Goal: Register for event/course

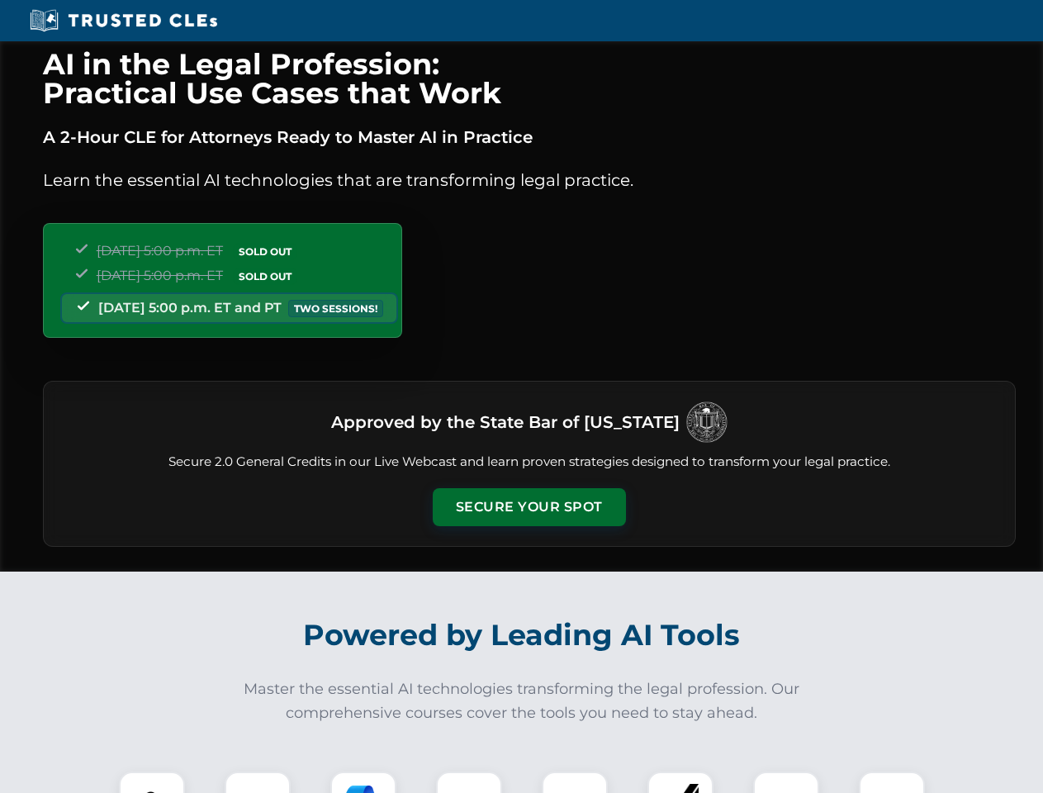
click at [529, 507] on button "Secure Your Spot" at bounding box center [529, 507] width 193 height 38
click at [152, 782] on img at bounding box center [152, 805] width 48 height 48
